Goal: Entertainment & Leisure: Consume media (video, audio)

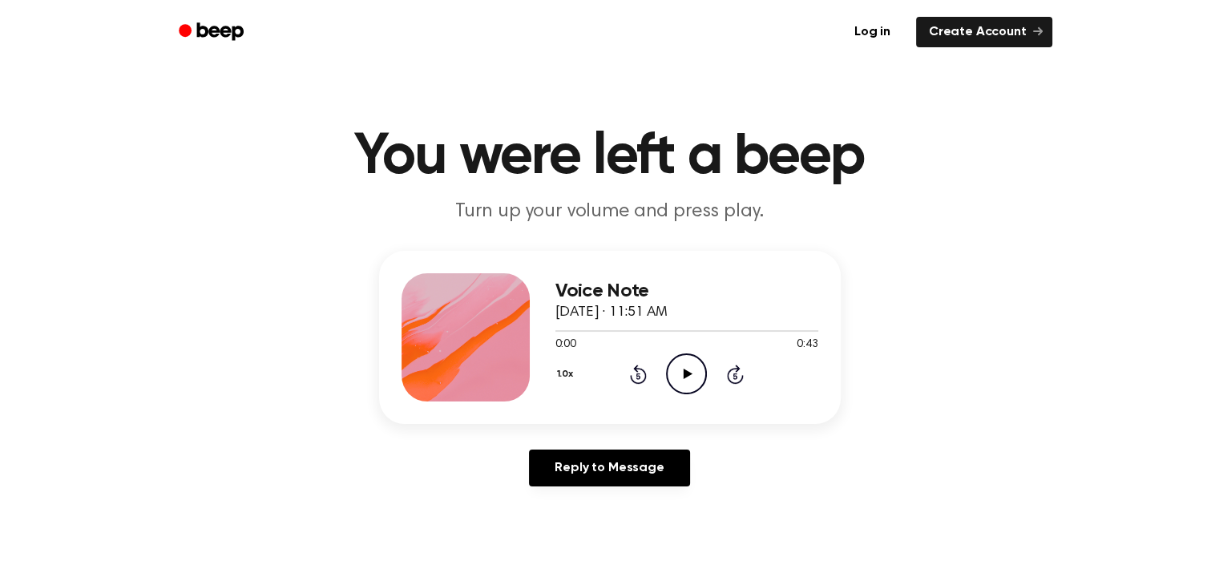
click at [683, 374] on icon "Play Audio" at bounding box center [686, 374] width 41 height 41
click at [757, 329] on div at bounding box center [687, 330] width 263 height 13
click at [736, 333] on div at bounding box center [687, 330] width 263 height 13
click at [740, 326] on div at bounding box center [687, 330] width 263 height 13
click at [696, 371] on icon "Play Audio" at bounding box center [686, 374] width 41 height 41
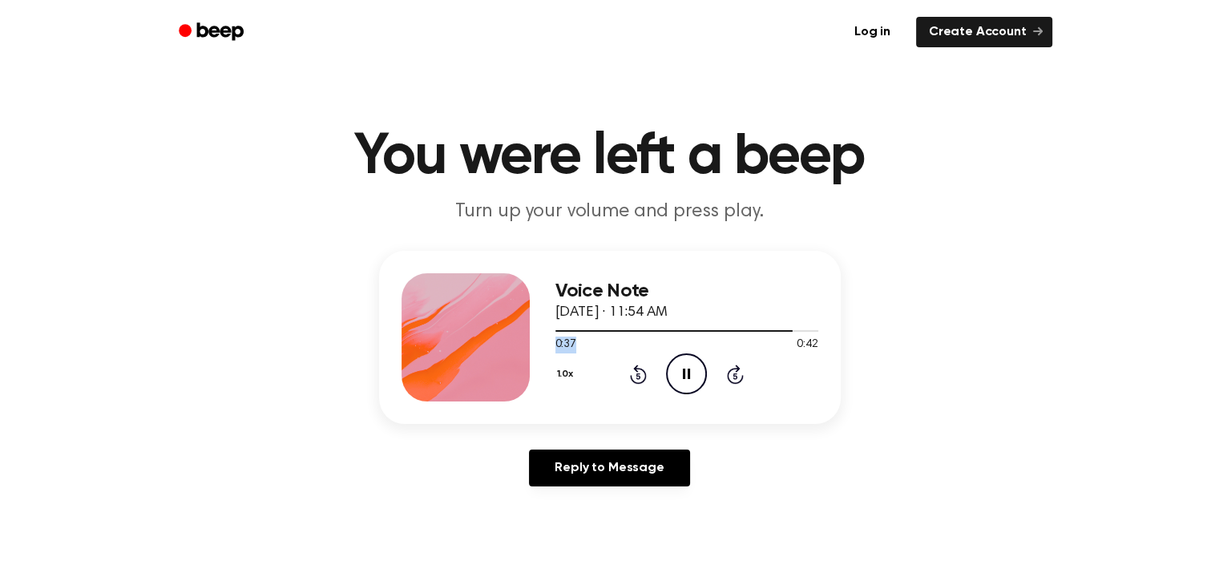
drag, startPoint x: 785, startPoint y: 331, endPoint x: 657, endPoint y: 341, distance: 128.6
click at [657, 341] on div "0:37 0:42 Your browser does not support the [object Object] element." at bounding box center [687, 339] width 263 height 30
click at [734, 330] on div at bounding box center [677, 331] width 242 height 2
drag, startPoint x: 727, startPoint y: 328, endPoint x: 668, endPoint y: 329, distance: 59.3
click at [660, 331] on div at bounding box center [650, 331] width 188 height 2
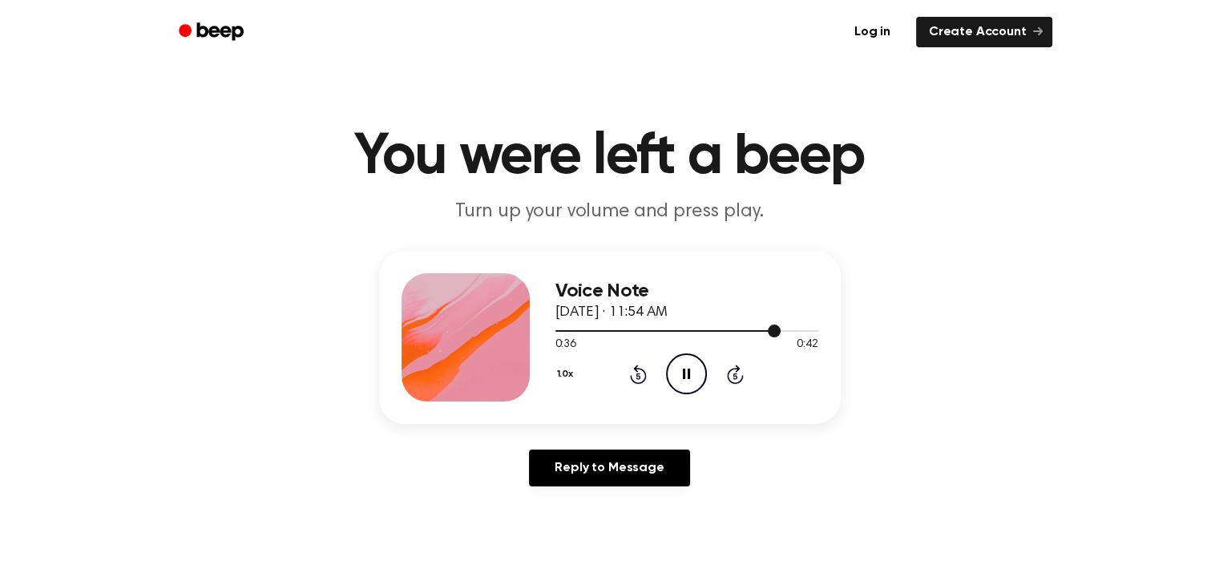
click at [656, 334] on div at bounding box center [687, 330] width 263 height 13
click at [690, 376] on icon "Play Audio" at bounding box center [686, 374] width 41 height 41
click at [690, 376] on icon "Pause Audio" at bounding box center [686, 374] width 41 height 41
click at [690, 376] on icon "Play Audio" at bounding box center [686, 374] width 41 height 41
click at [728, 334] on div at bounding box center [687, 330] width 263 height 13
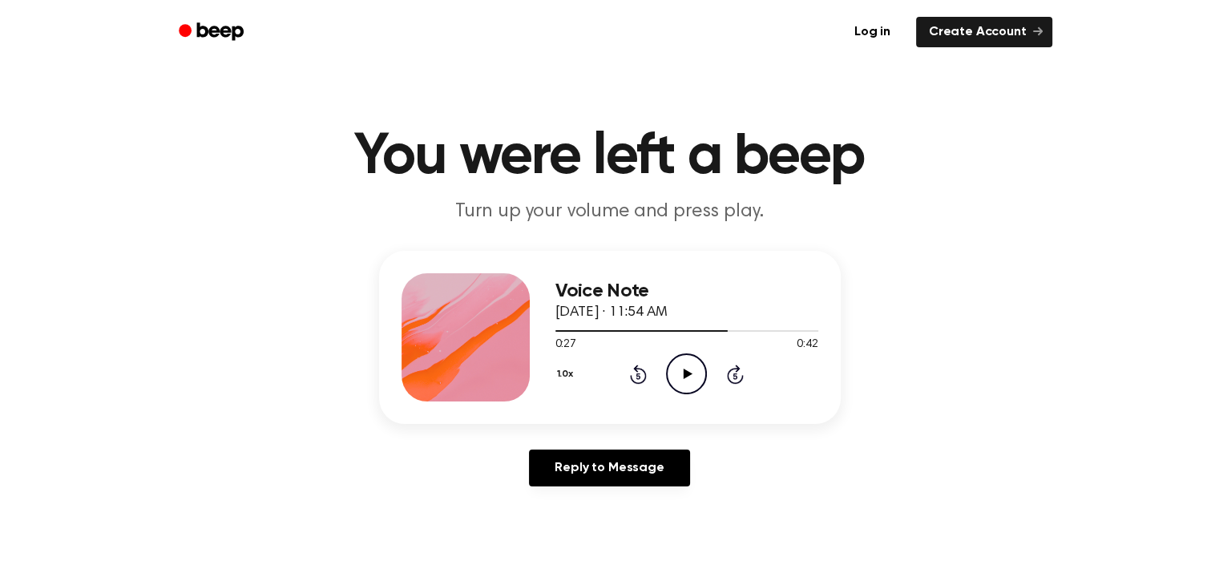
click at [676, 338] on div "0:27 0:42" at bounding box center [687, 345] width 263 height 17
click at [702, 334] on div at bounding box center [687, 330] width 263 height 13
click at [685, 376] on icon at bounding box center [688, 374] width 9 height 10
click at [692, 374] on icon "Play Audio" at bounding box center [686, 374] width 41 height 41
click at [693, 383] on icon "Play Audio" at bounding box center [686, 374] width 41 height 41
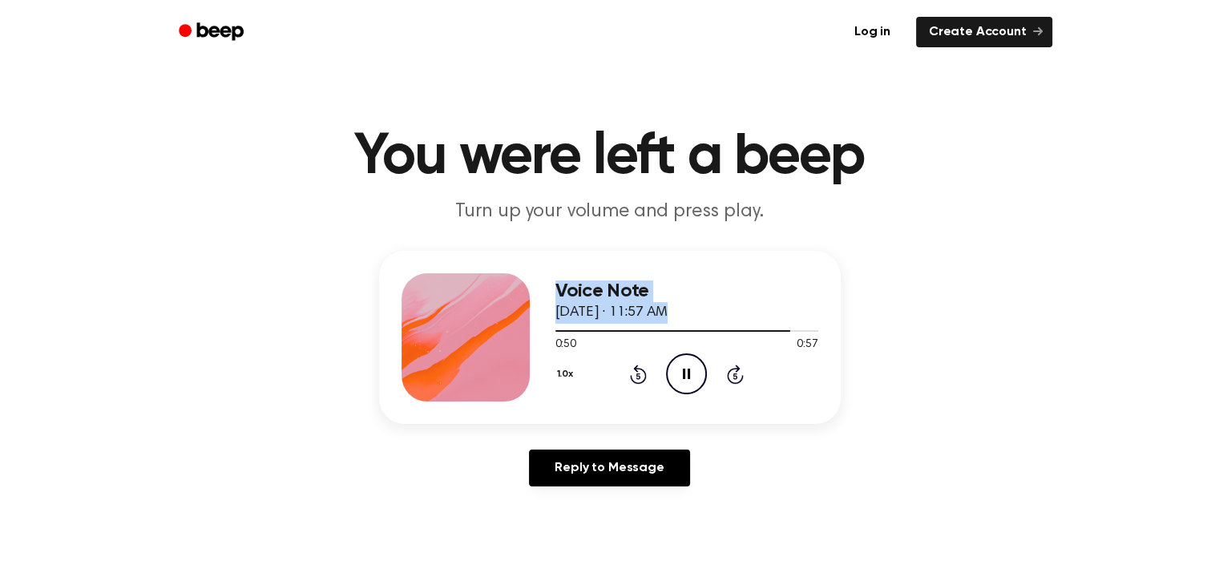
drag, startPoint x: 779, startPoint y: 334, endPoint x: 503, endPoint y: 341, distance: 275.9
click at [503, 341] on div "Voice Note September 19, 2025 · 11:57 AM 0:50 0:57 Your browser does not suppor…" at bounding box center [610, 337] width 462 height 173
click at [597, 330] on div at bounding box center [679, 331] width 247 height 2
drag, startPoint x: 597, startPoint y: 330, endPoint x: 578, endPoint y: 329, distance: 19.3
click at [578, 329] on div at bounding box center [687, 330] width 263 height 13
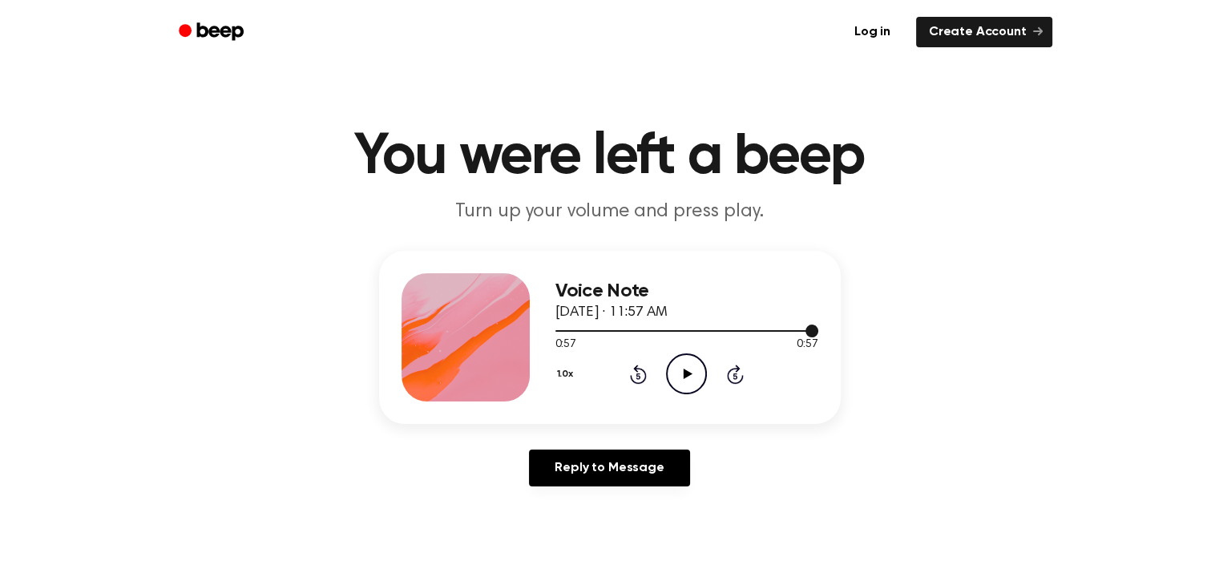
click at [584, 331] on div at bounding box center [687, 331] width 263 height 2
click at [684, 382] on icon "Play Audio" at bounding box center [686, 374] width 41 height 41
